Goal: Check status: Verify the current state of an ongoing process or item

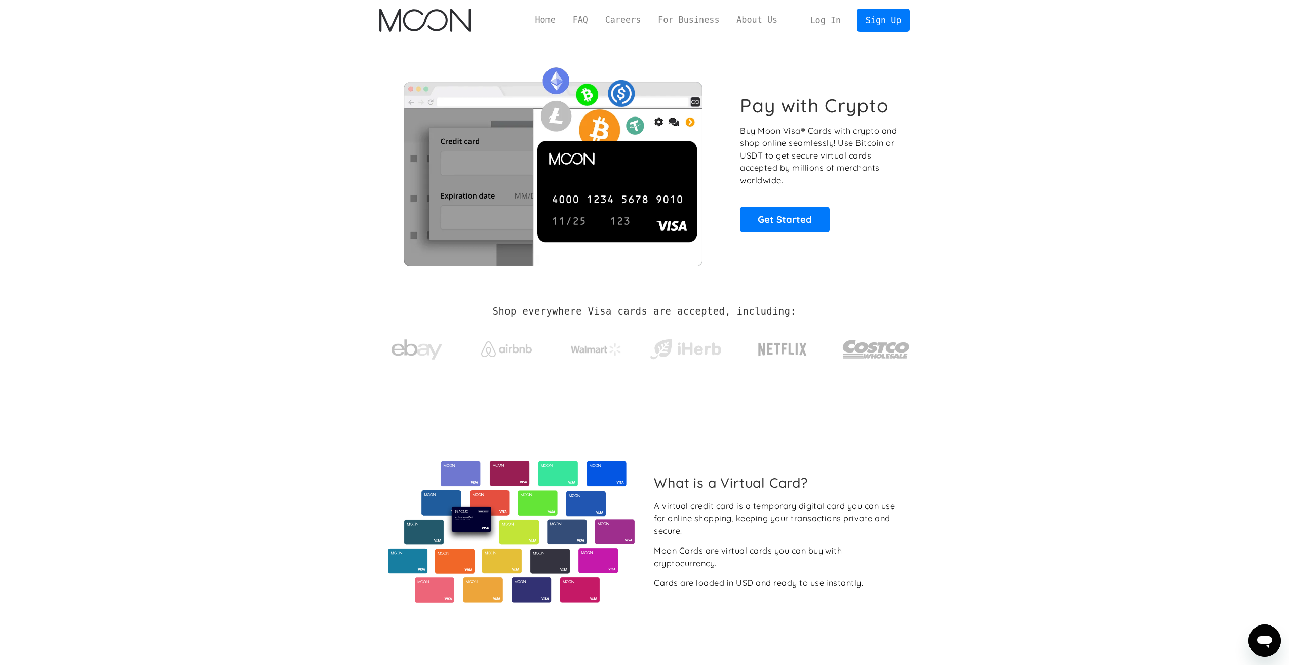
click at [830, 21] on link "Log In" at bounding box center [826, 20] width 48 height 22
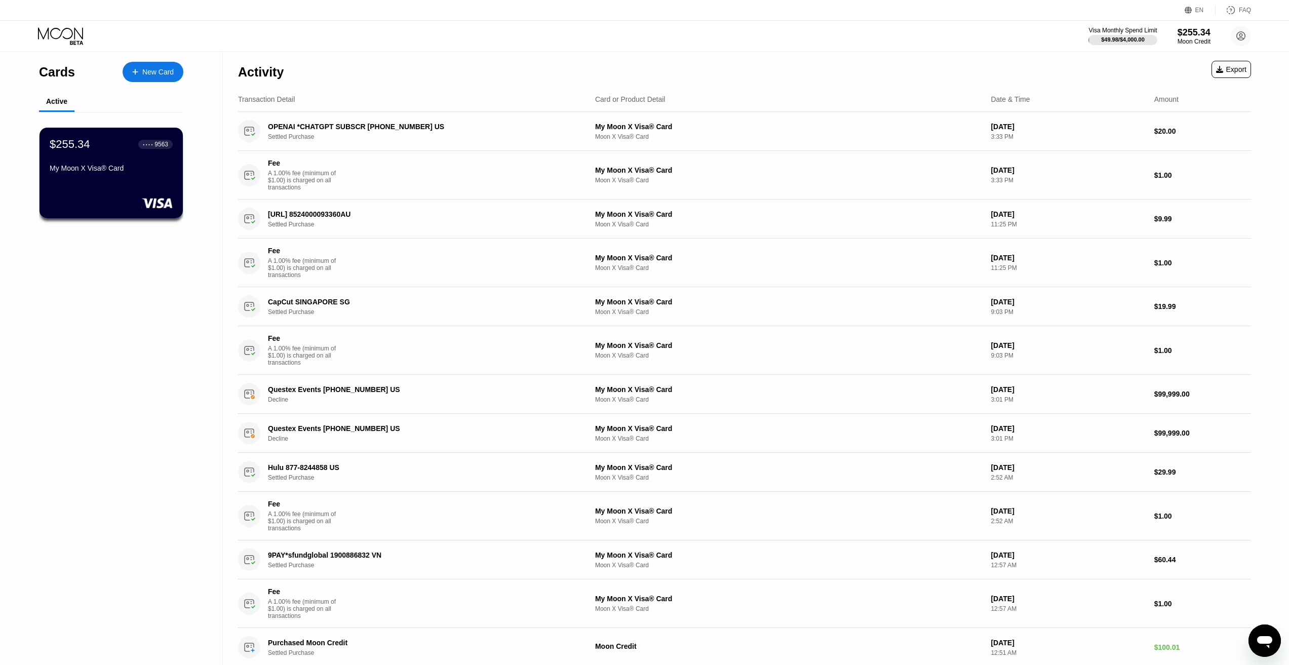
click at [123, 182] on div "$255.34 ● ● ● ● 9563 My Moon X Visa® Card" at bounding box center [111, 173] width 143 height 91
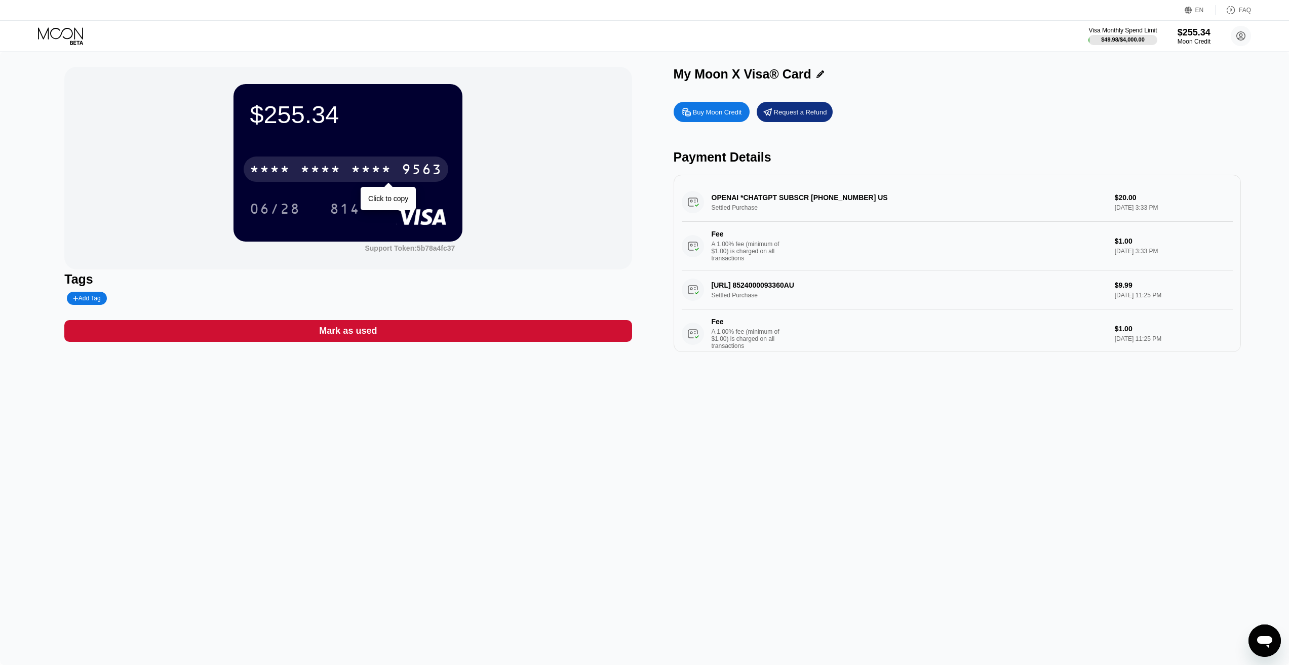
click at [336, 163] on div "* * * * * * * * * * * * 9563" at bounding box center [346, 169] width 205 height 25
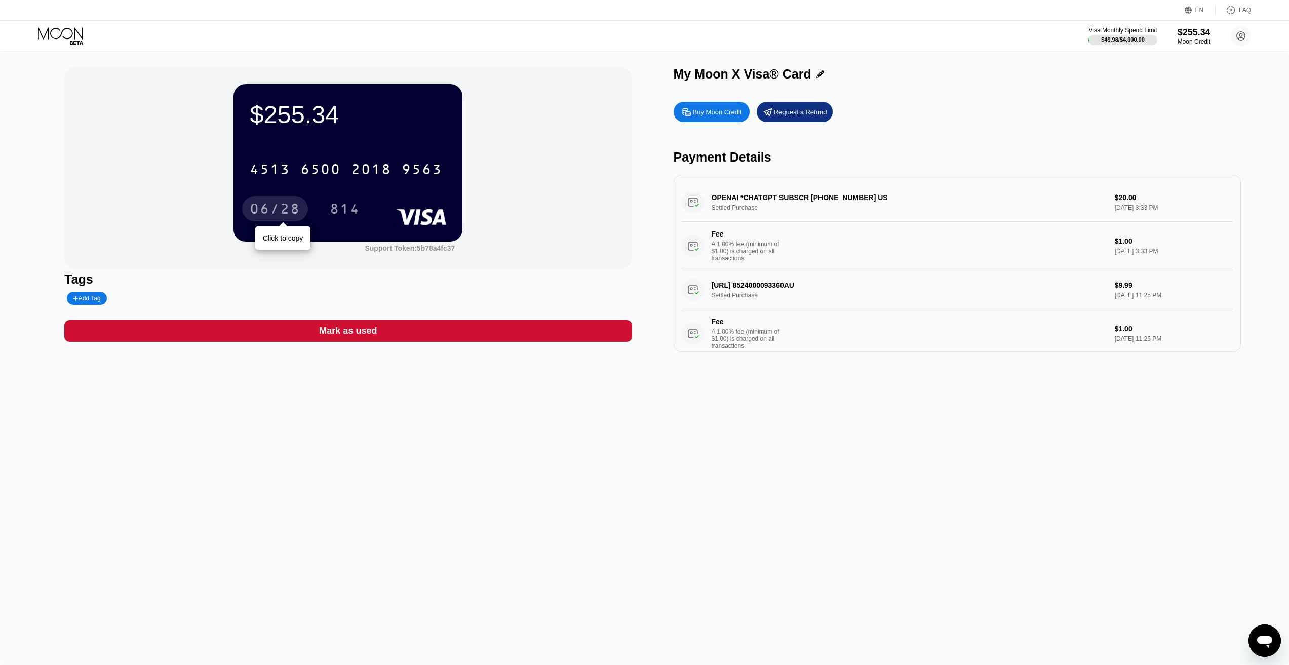
click at [291, 210] on div "06/28" at bounding box center [275, 210] width 51 height 16
click at [335, 212] on div "814" at bounding box center [345, 210] width 30 height 16
